Goal: Download file/media

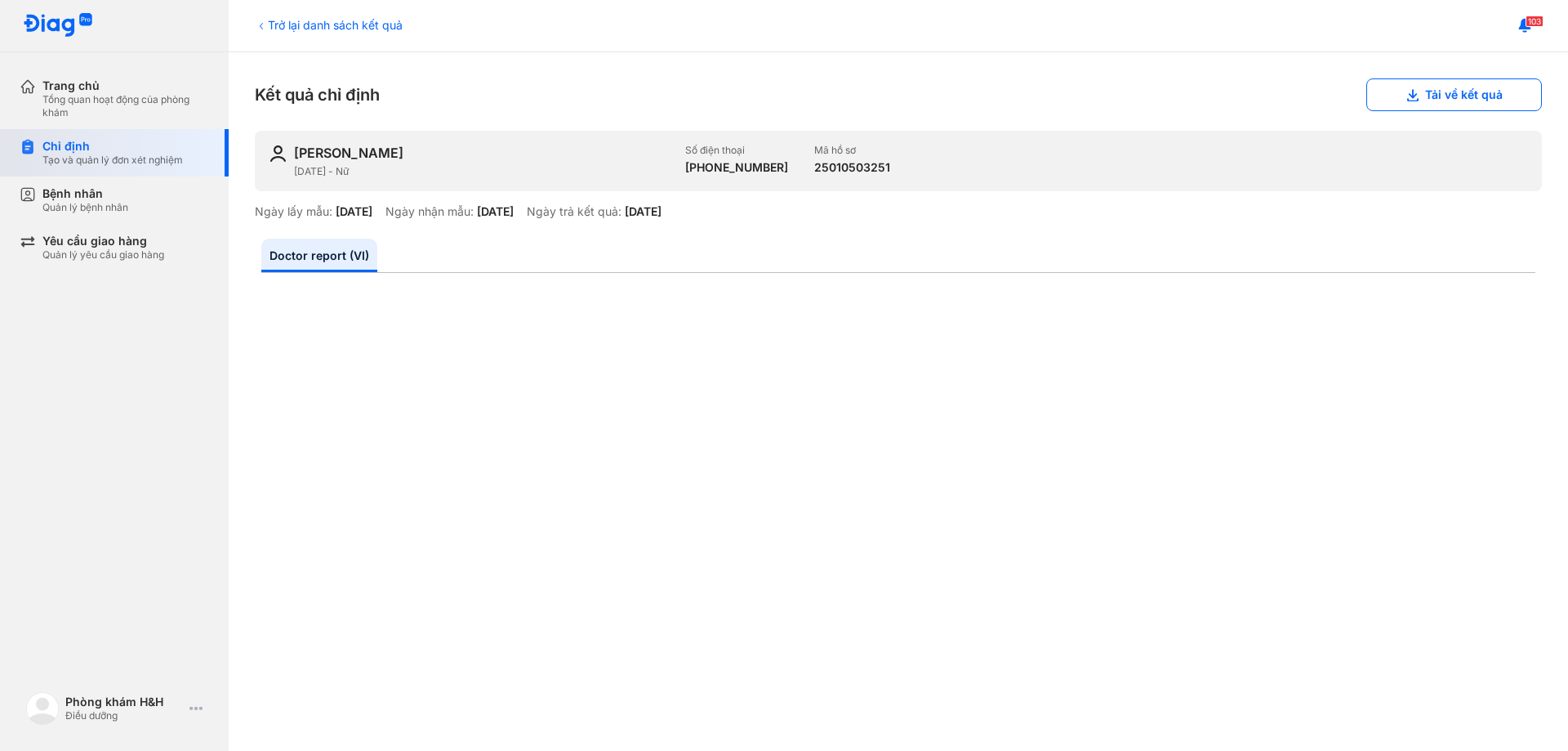
click at [98, 154] on div "Tạo và quản lý đơn xét nghiệm" at bounding box center [113, 160] width 141 height 13
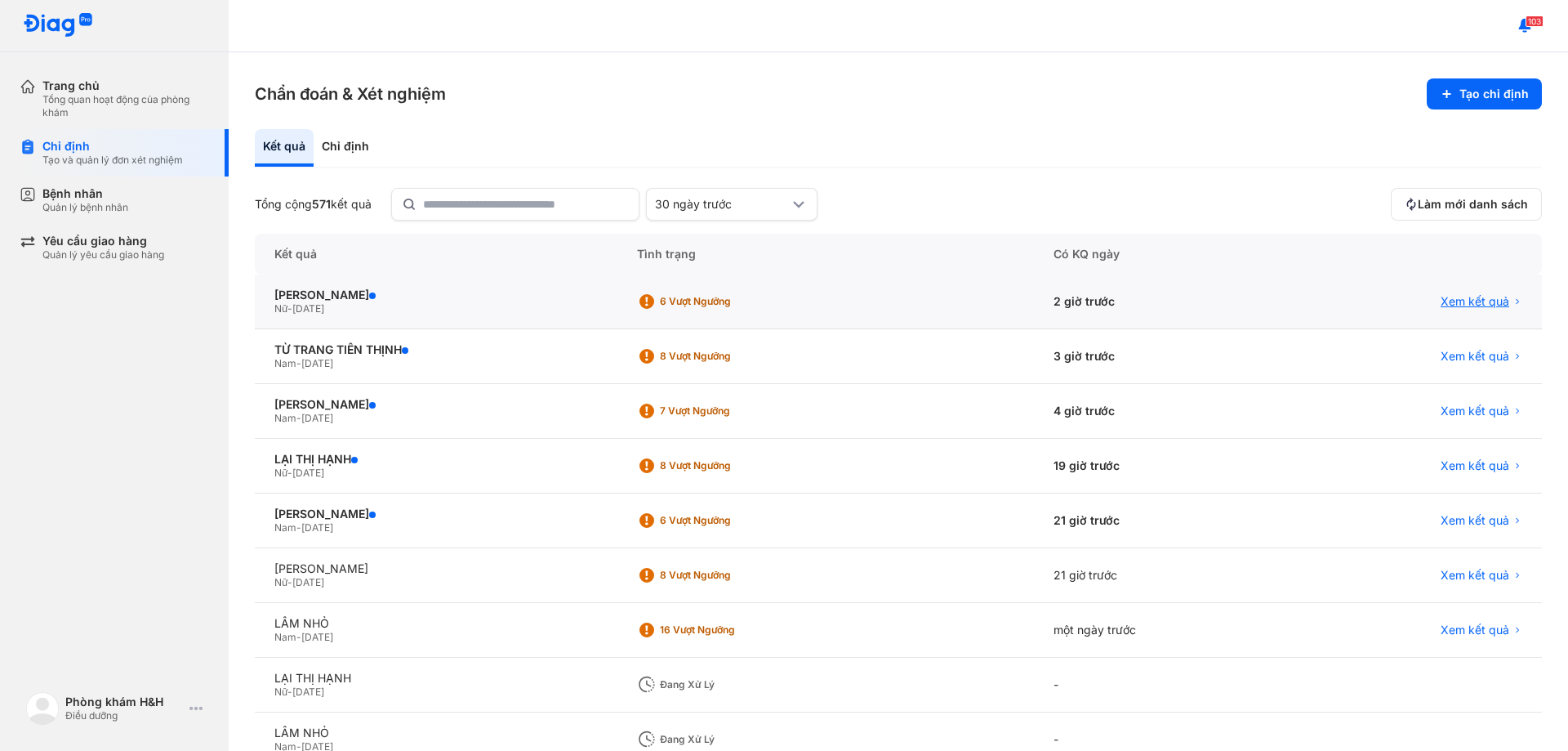
click at [1454, 297] on span "Xem kết quả" at bounding box center [1475, 302] width 68 height 15
click at [325, 305] on span "[DATE]" at bounding box center [308, 308] width 31 height 12
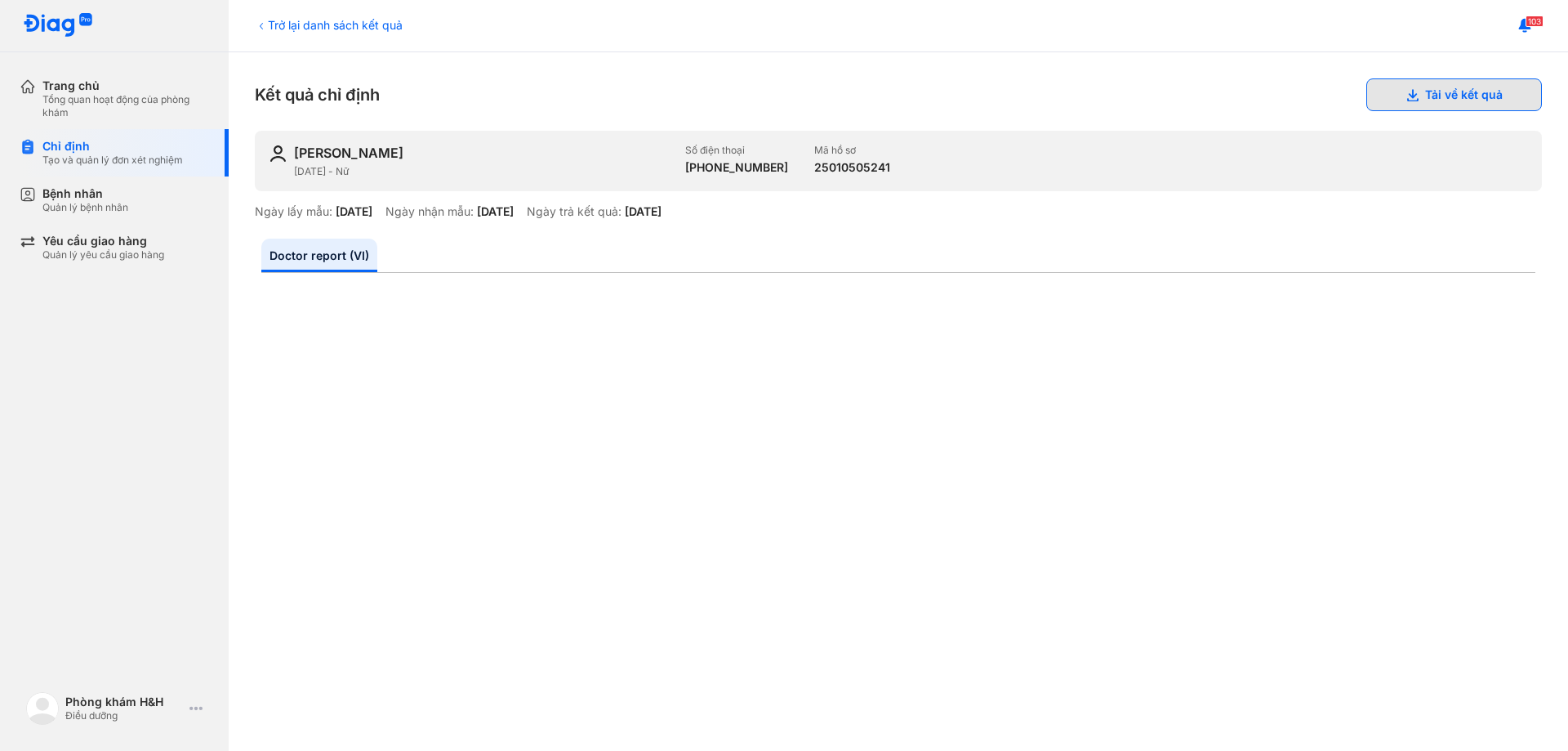
click at [1478, 98] on button "Tải về kết quả" at bounding box center [1453, 94] width 176 height 32
